Goal: Information Seeking & Learning: Learn about a topic

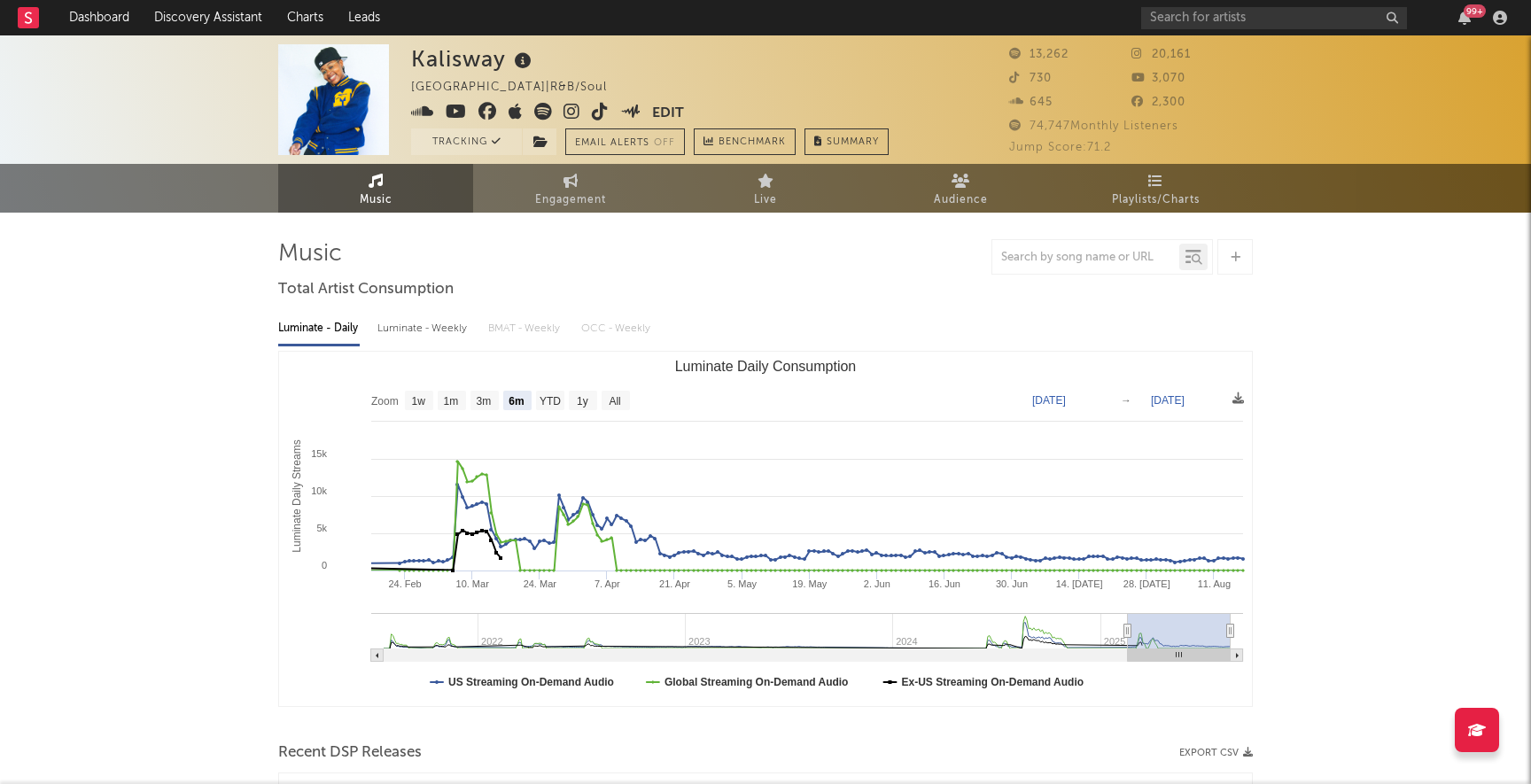
select select "6m"
click at [211, 22] on link "Discovery Assistant" at bounding box center [208, 18] width 133 height 36
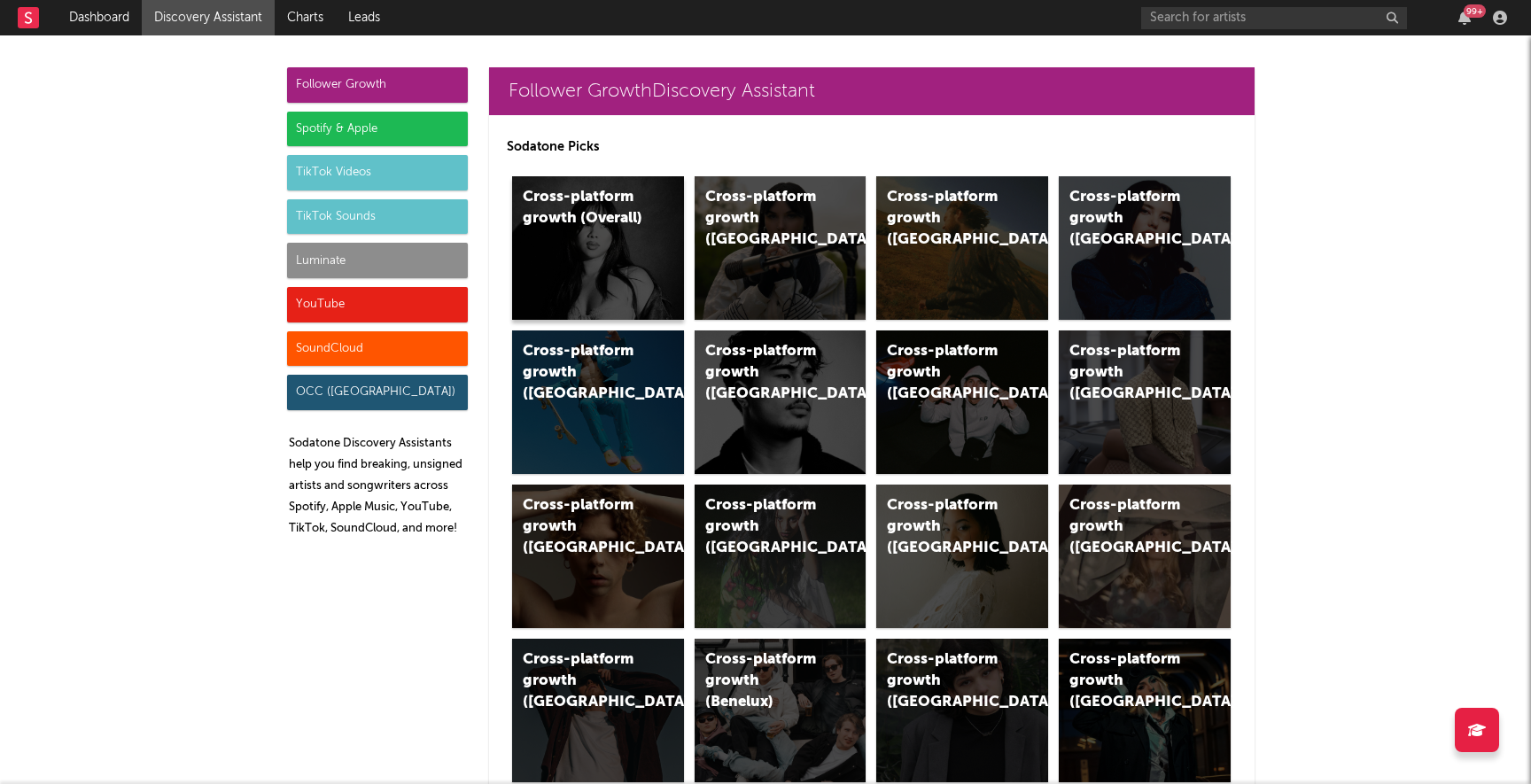
click at [599, 268] on div "Cross-platform growth (Overall)" at bounding box center [598, 248] width 172 height 143
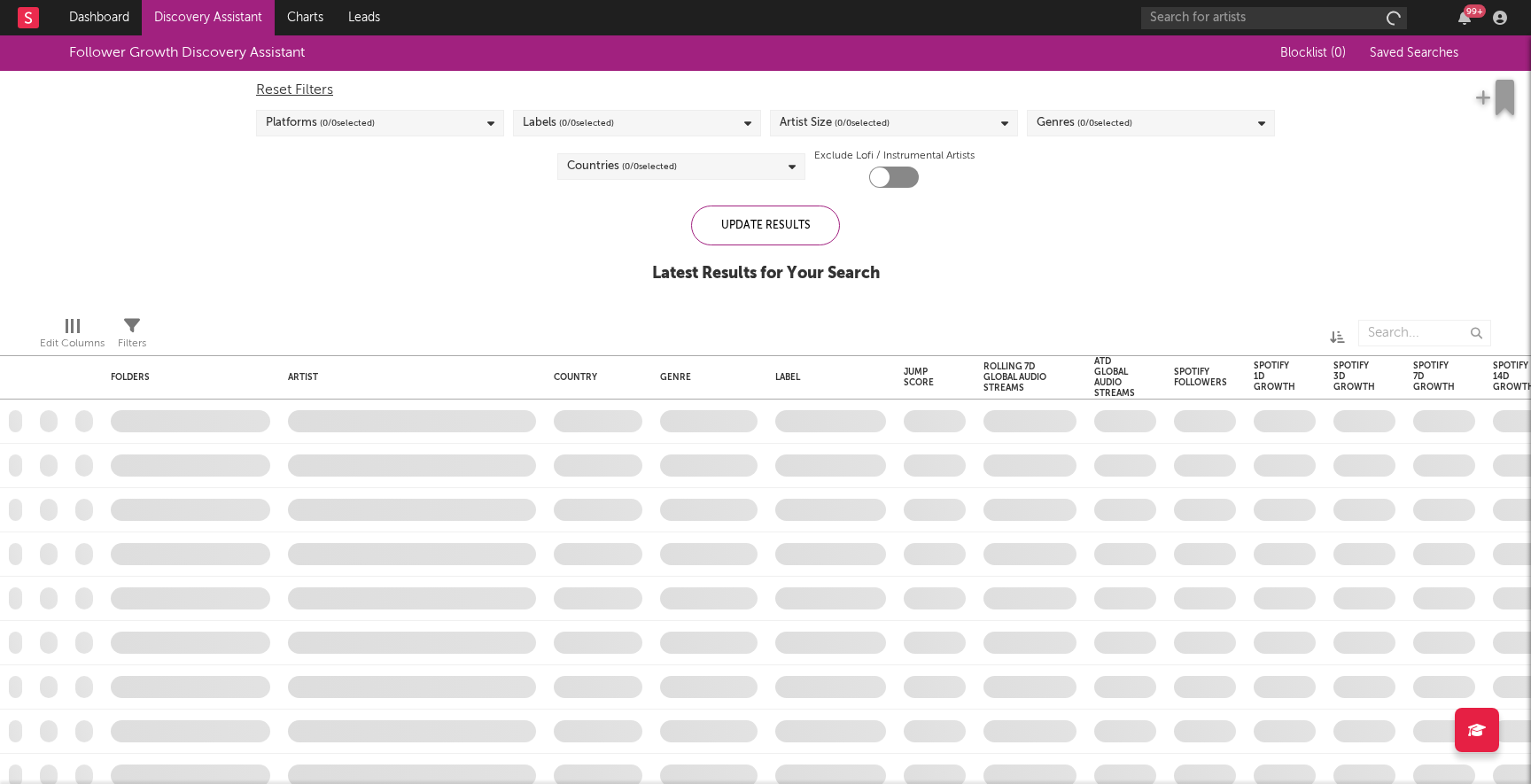
checkbox input "true"
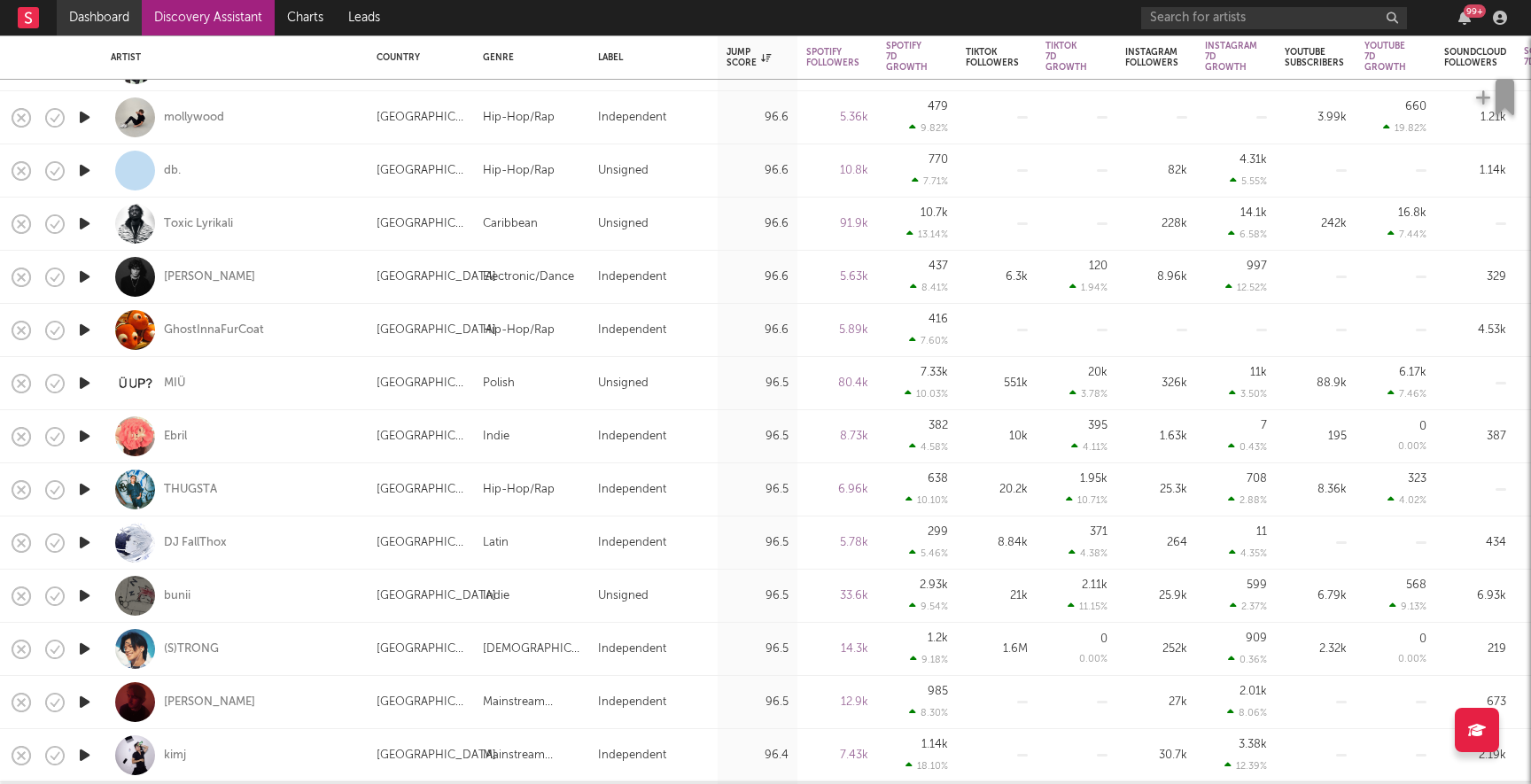
click at [102, 13] on link "Dashboard" at bounding box center [99, 18] width 85 height 36
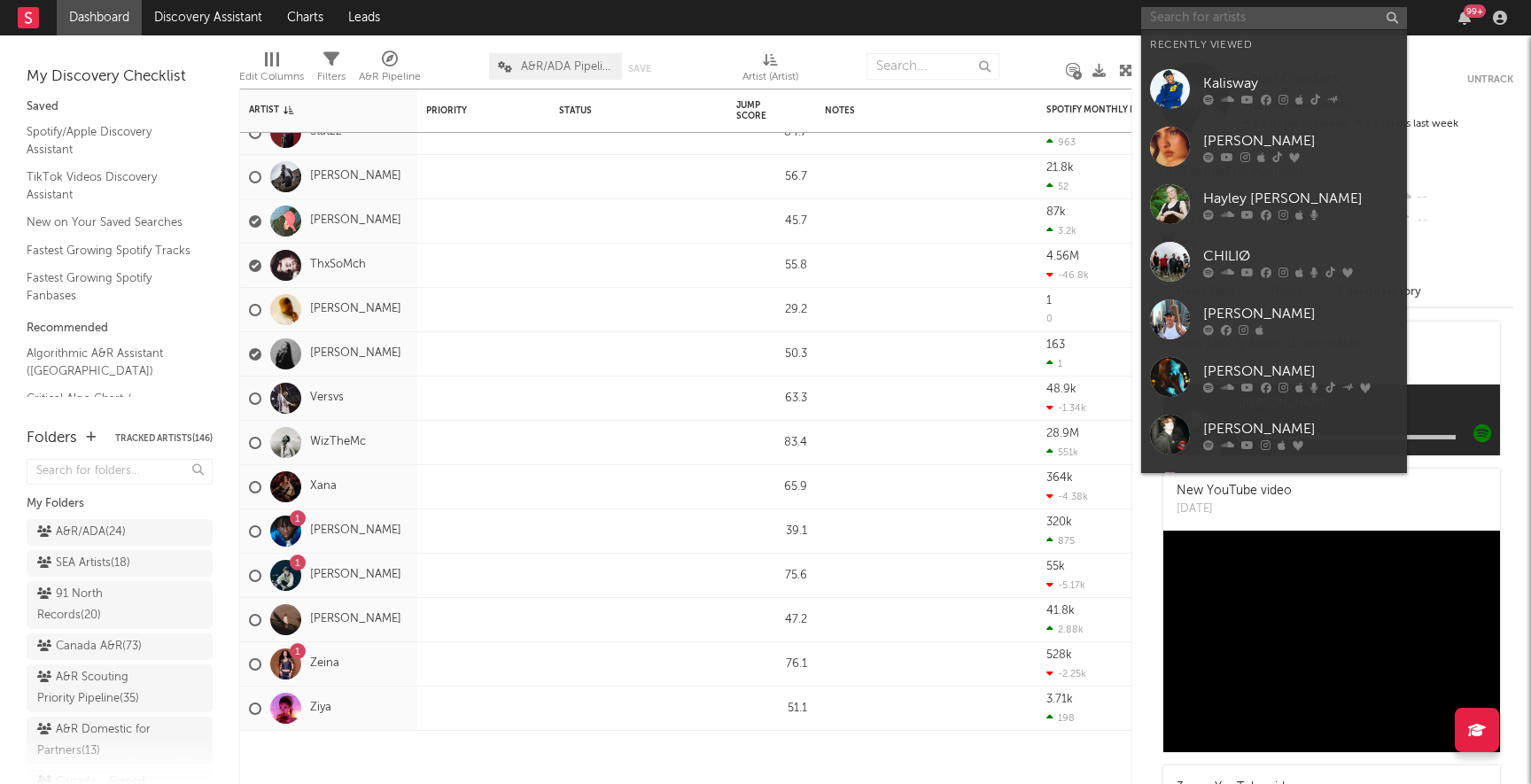
click at [1167, 17] on input "text" at bounding box center [1274, 18] width 266 height 22
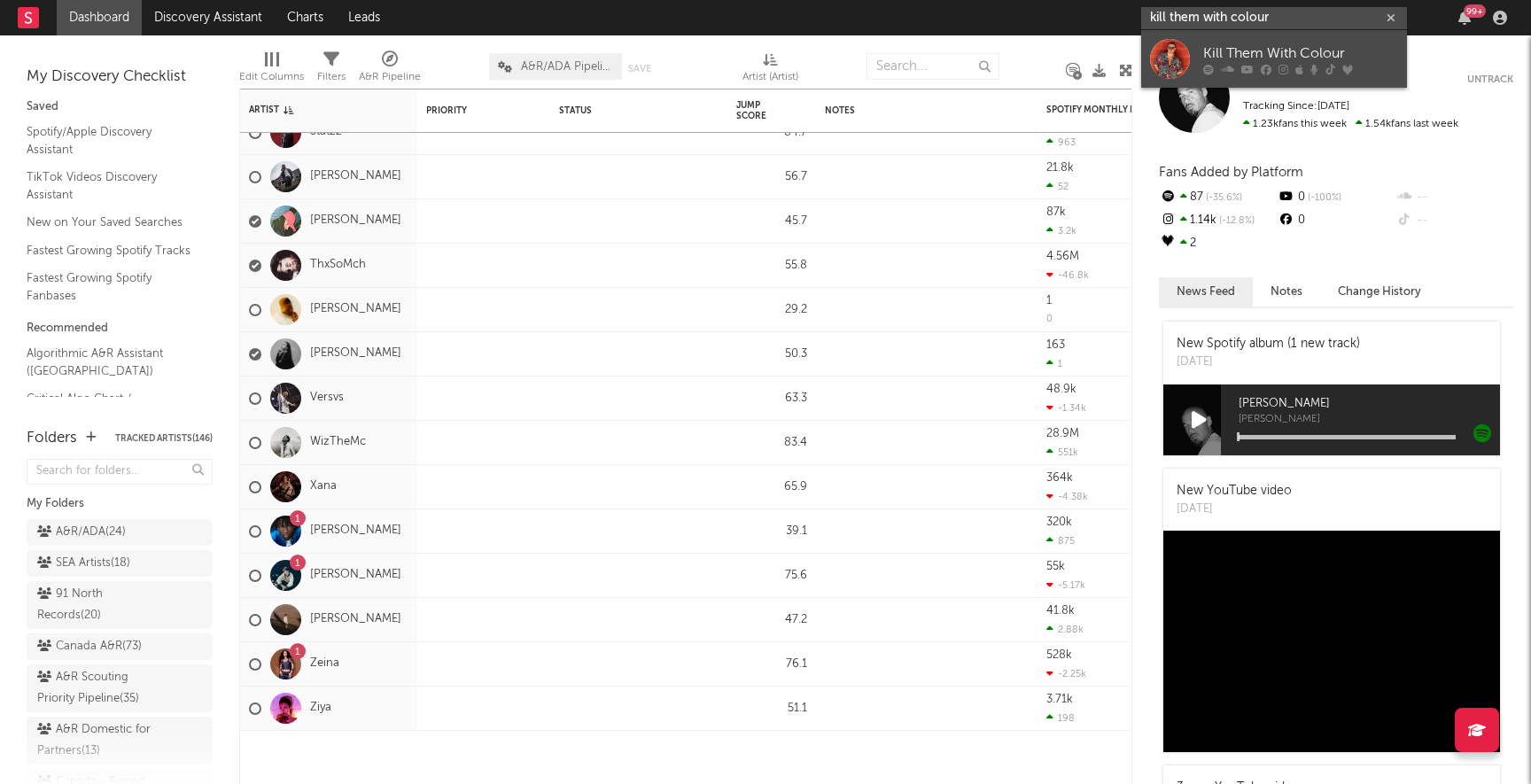
type input "kill them with colour"
click at [1266, 49] on div "Kill Them With Colour" at bounding box center [1300, 53] width 195 height 21
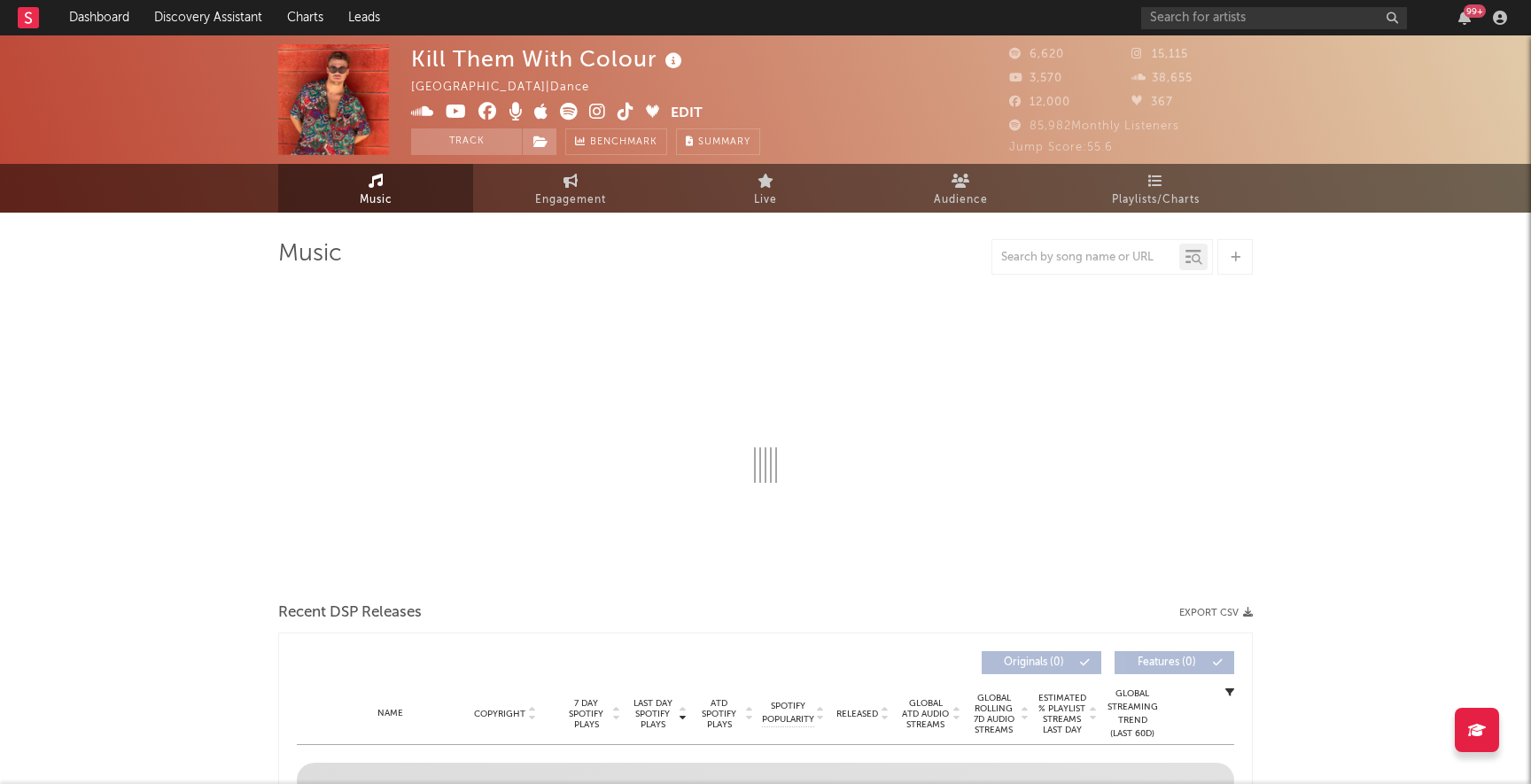
select select "6m"
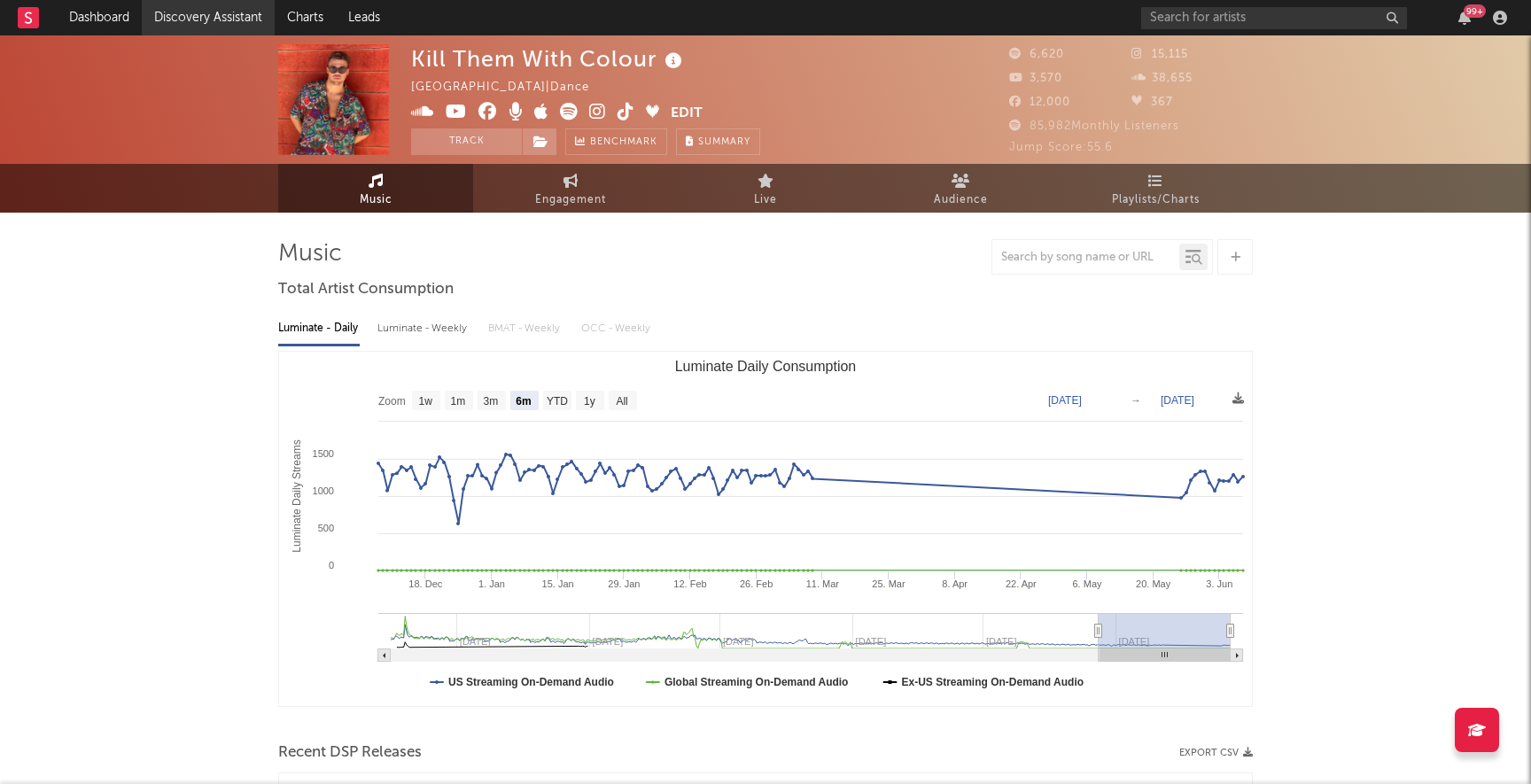
click at [192, 13] on link "Discovery Assistant" at bounding box center [208, 18] width 133 height 36
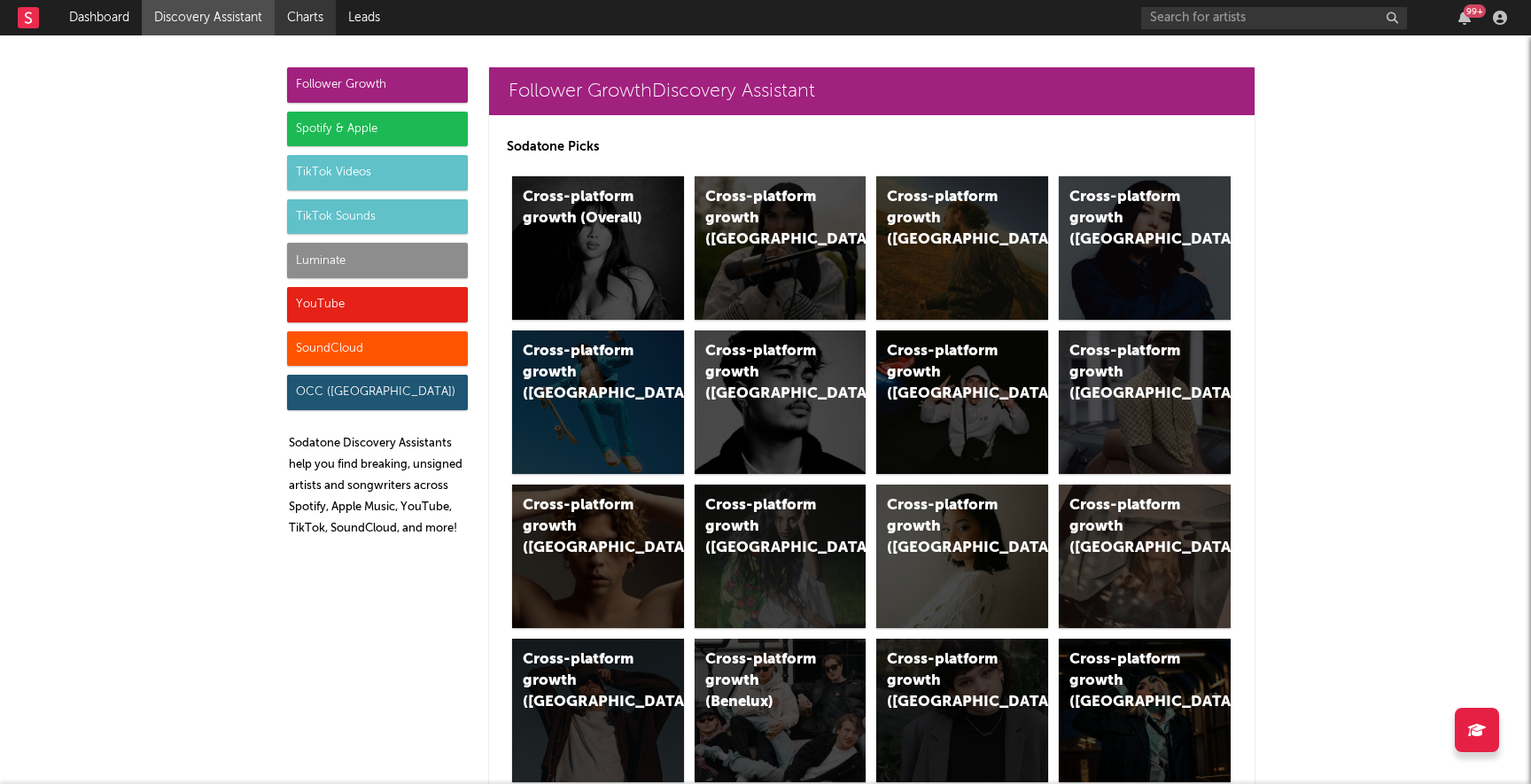
click at [301, 18] on link "Charts" at bounding box center [305, 18] width 61 height 36
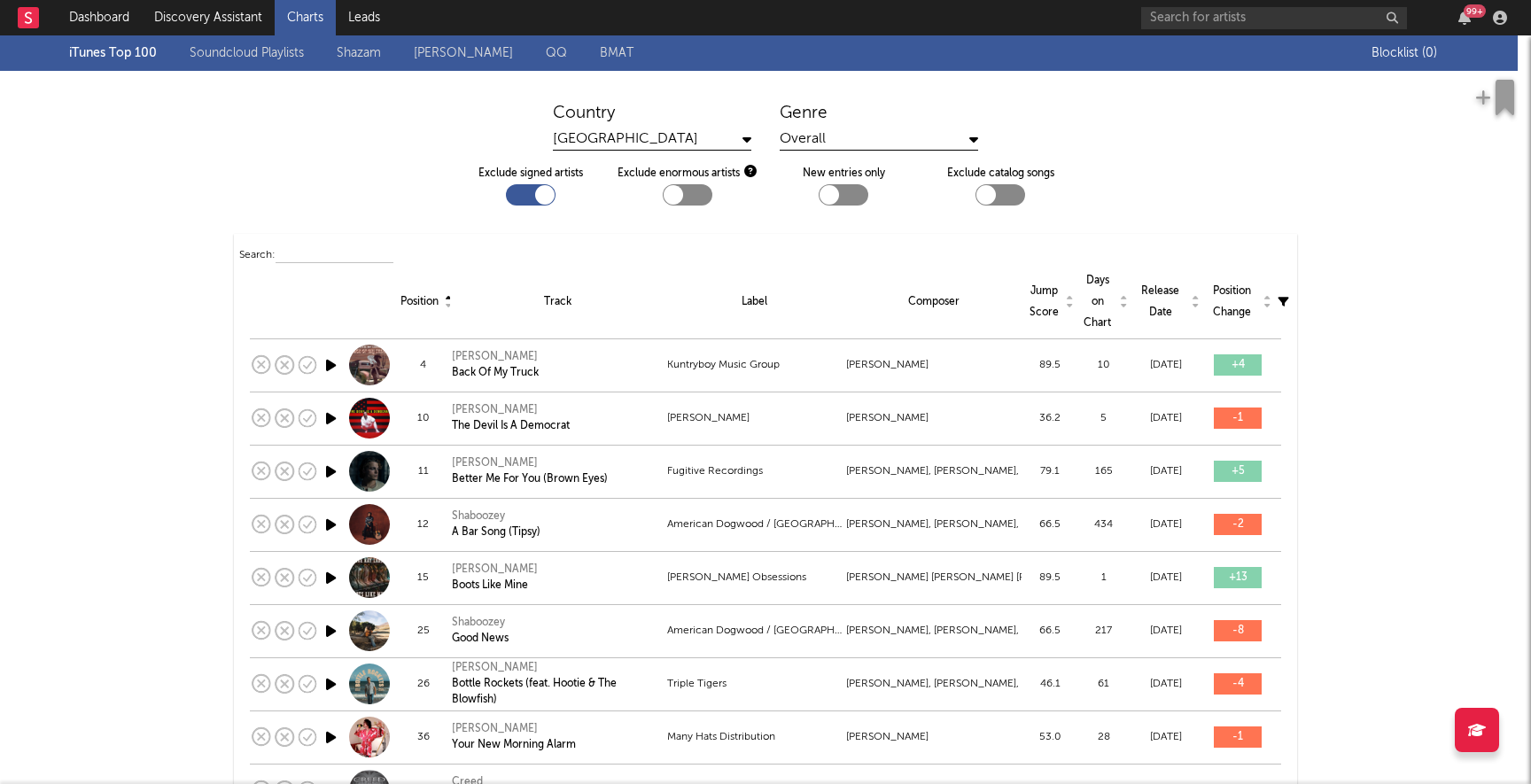
click at [438, 54] on link "[PERSON_NAME]" at bounding box center [463, 53] width 99 height 21
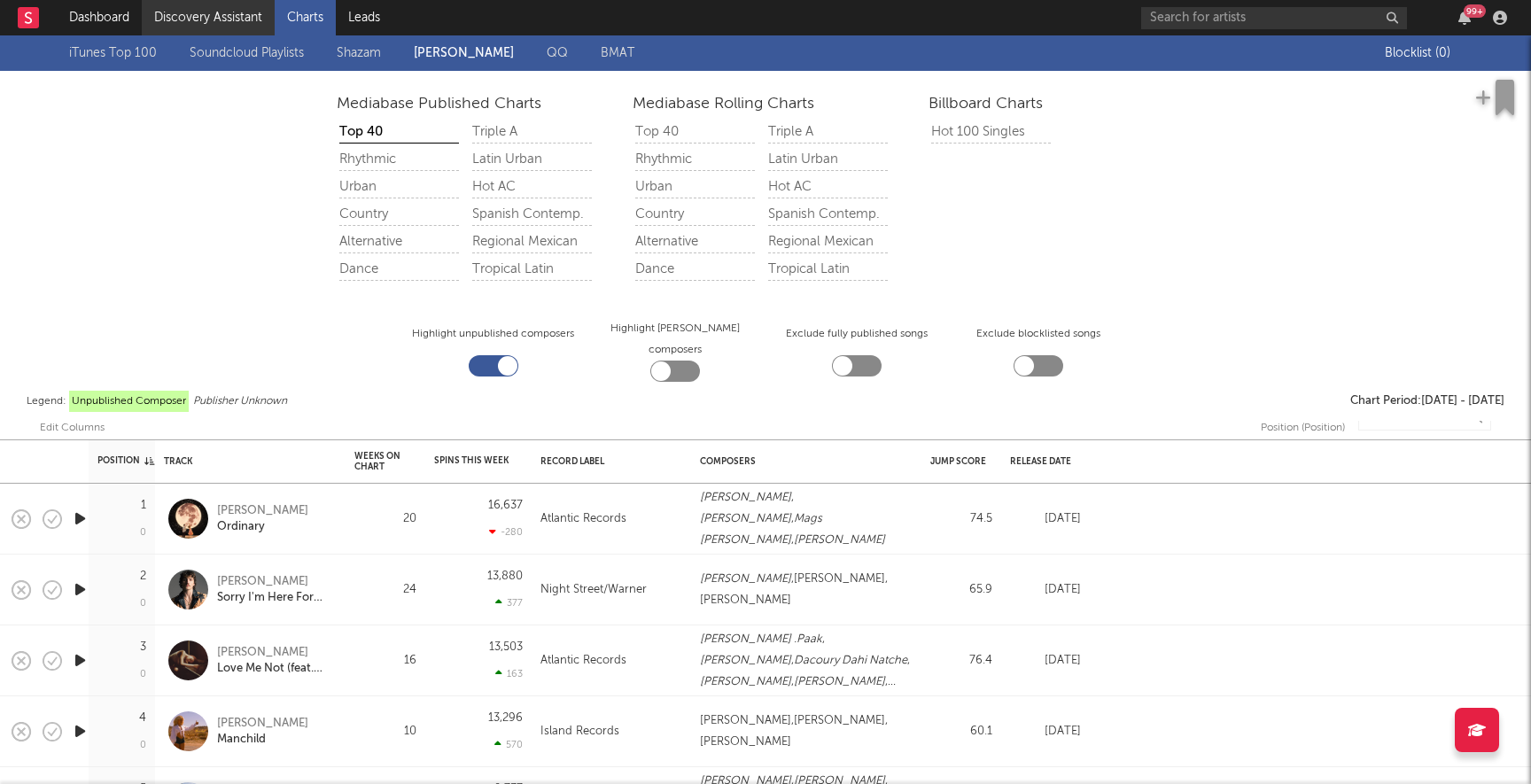
click at [204, 21] on link "Discovery Assistant" at bounding box center [208, 18] width 133 height 36
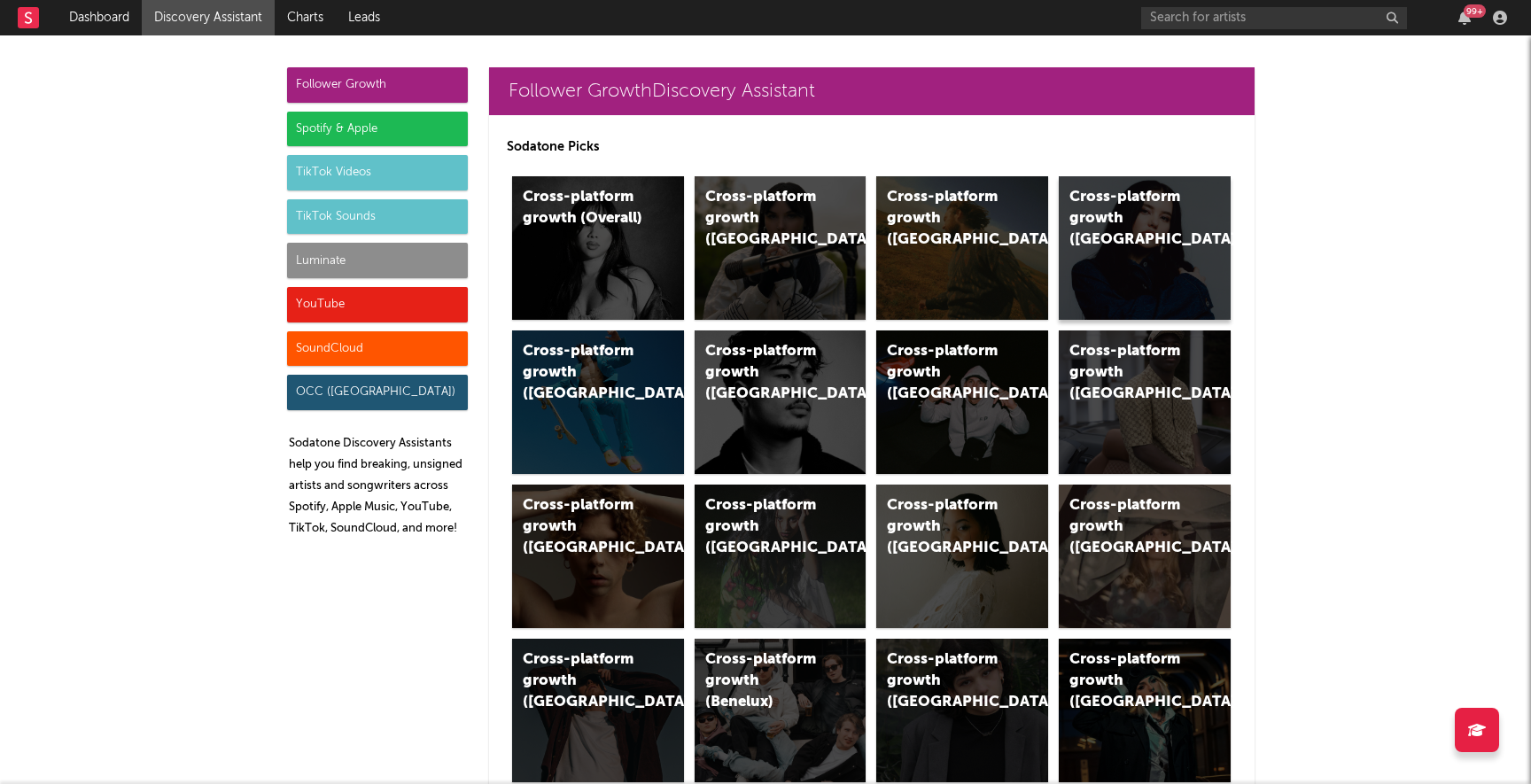
click at [1102, 266] on div "Cross-platform growth ([GEOGRAPHIC_DATA])" at bounding box center [1144, 248] width 172 height 143
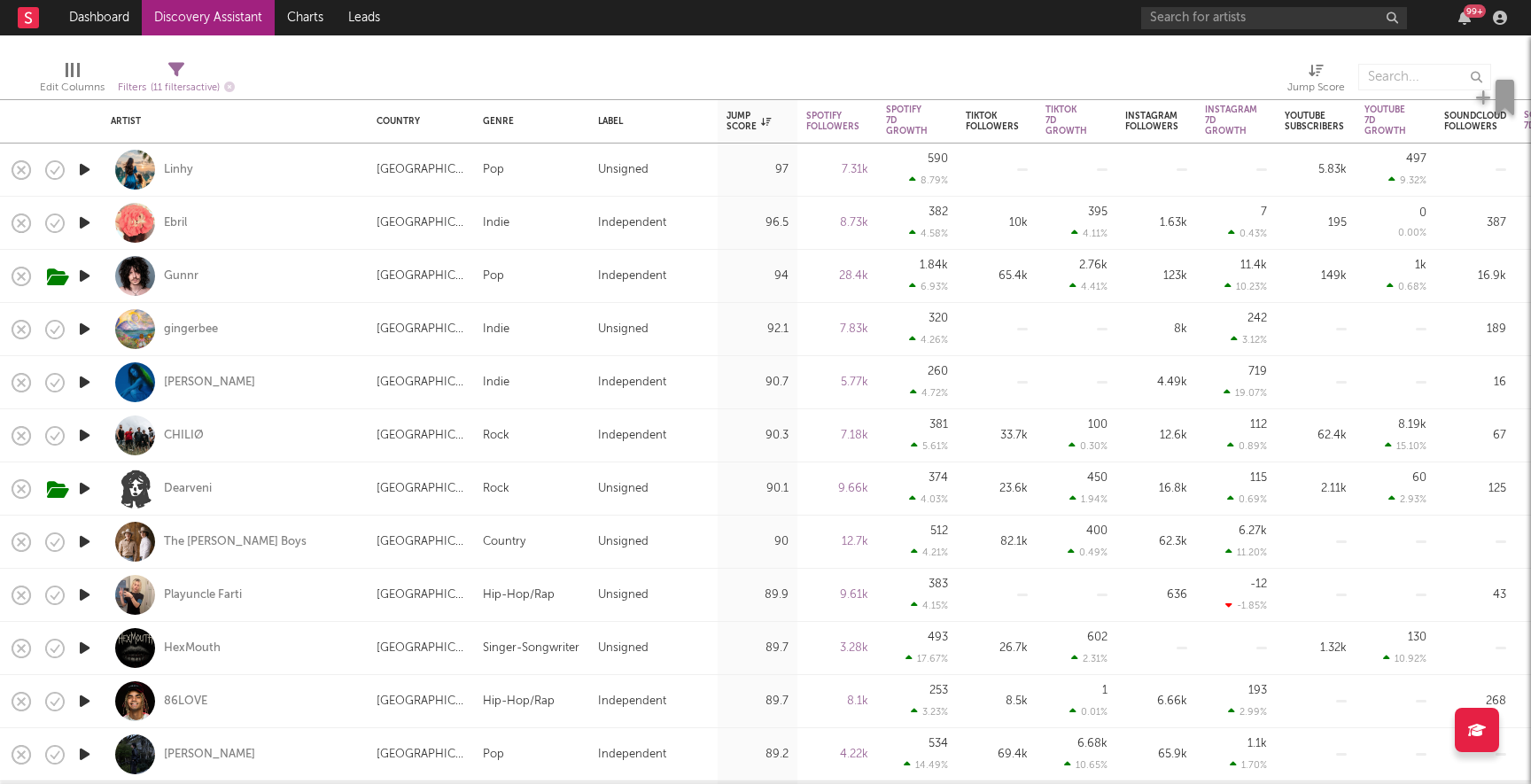
click at [466, 48] on div "Edit Columns Filters ( 11 filters active) Jump Score" at bounding box center [766, 73] width 1531 height 53
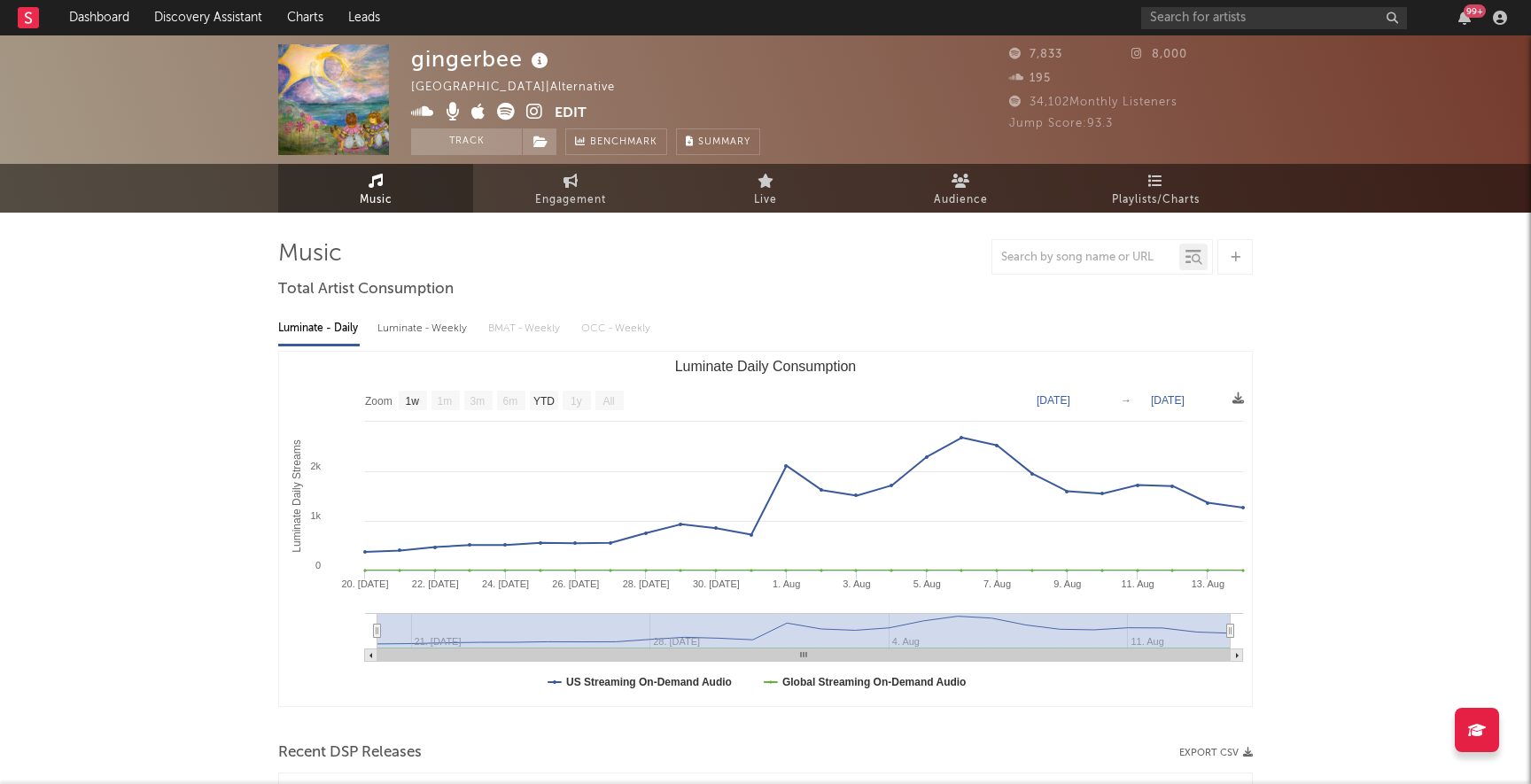
select select "1w"
